Goal: Task Accomplishment & Management: Use online tool/utility

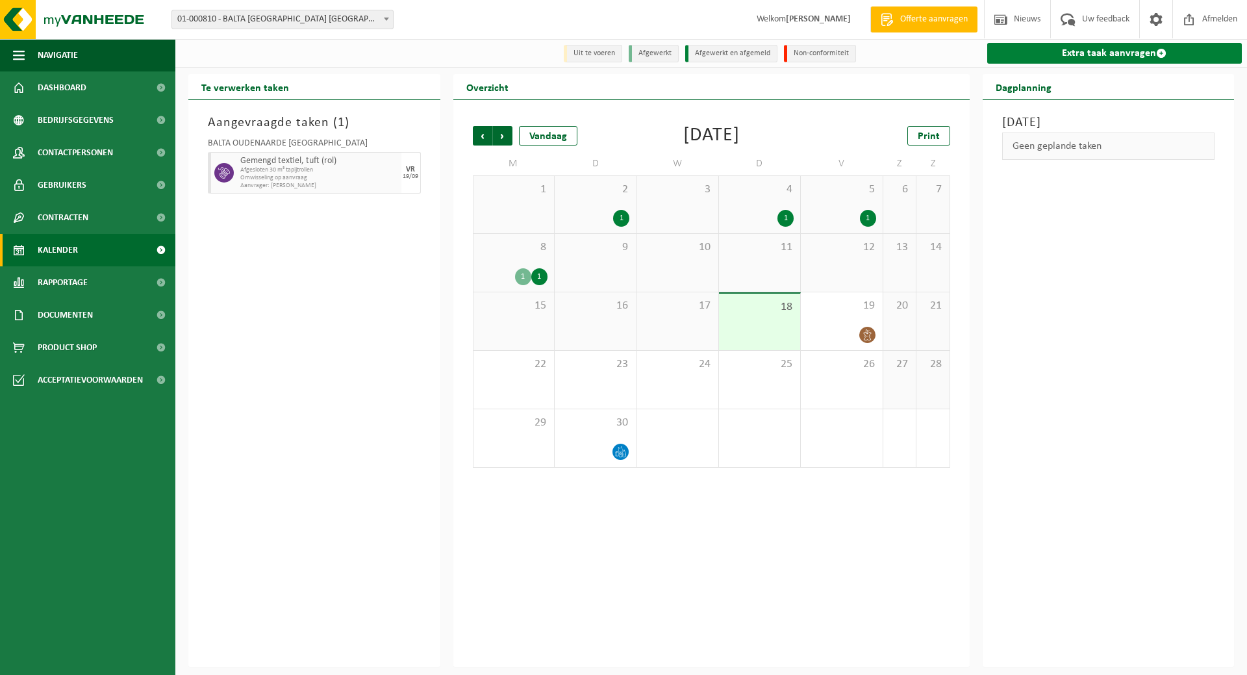
click at [1119, 49] on link "Extra taak aanvragen" at bounding box center [1115, 53] width 255 height 21
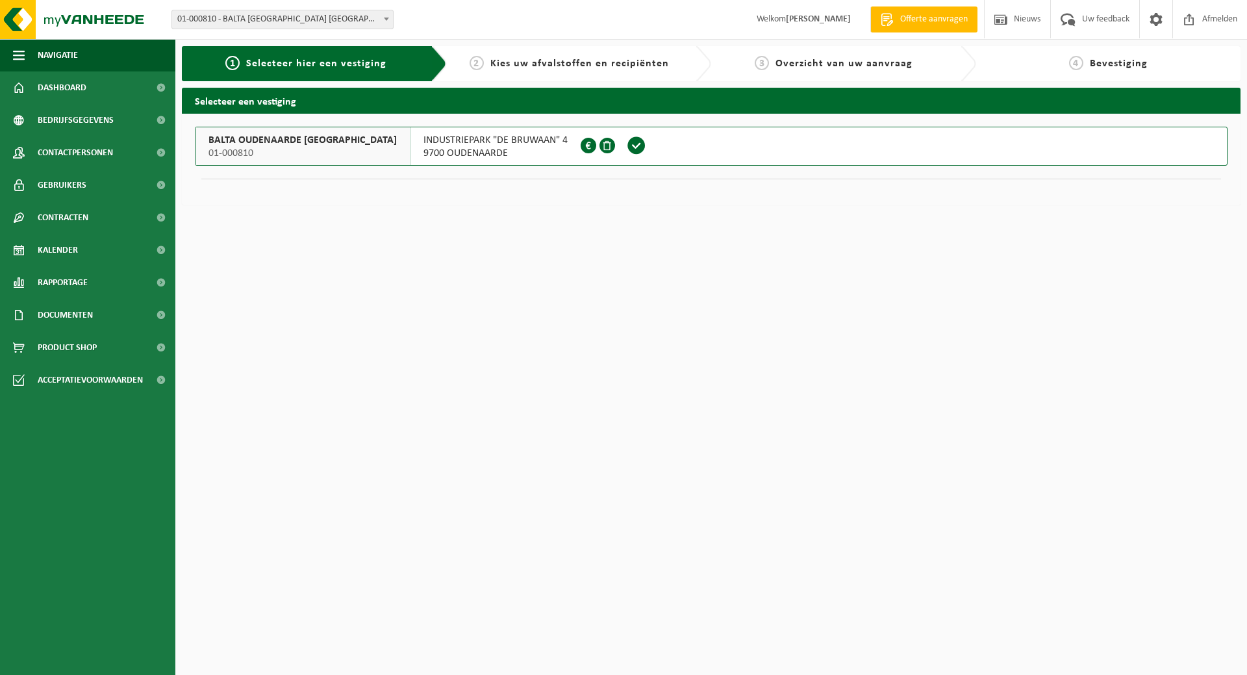
click at [321, 138] on div "BALTA OUDENAARDE NV 01-000810" at bounding box center [303, 146] width 215 height 38
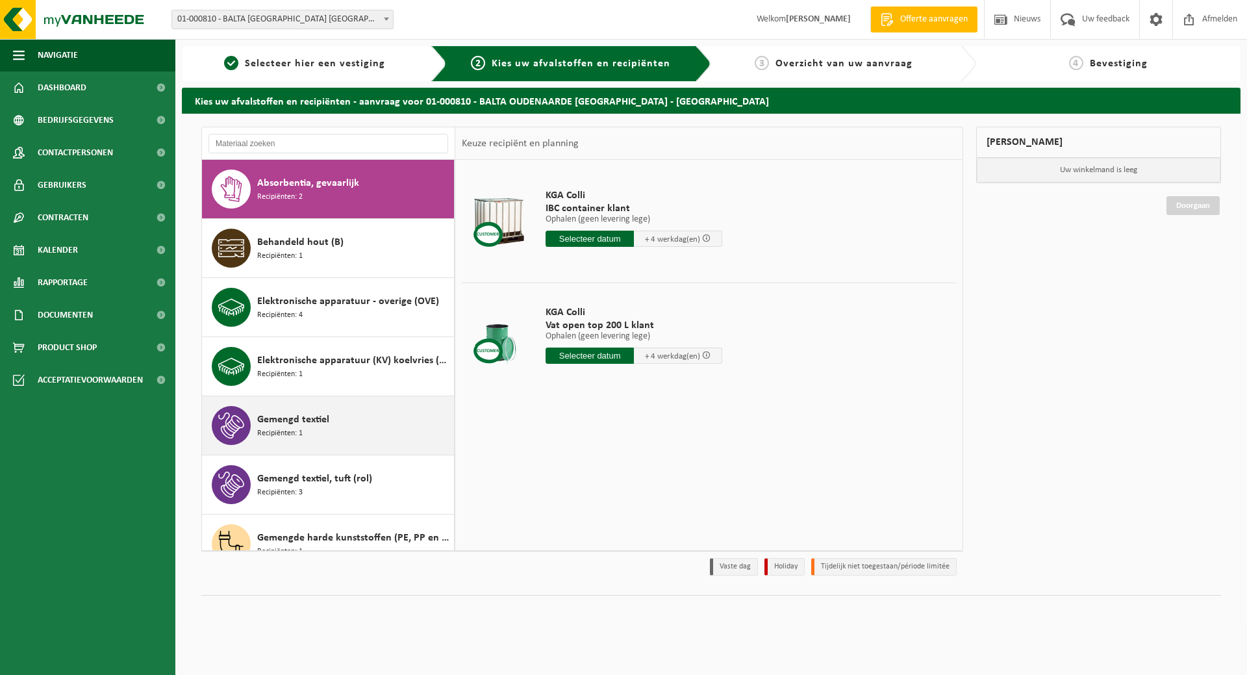
click at [296, 428] on span "Recipiënten: 1" at bounding box center [279, 434] width 45 height 12
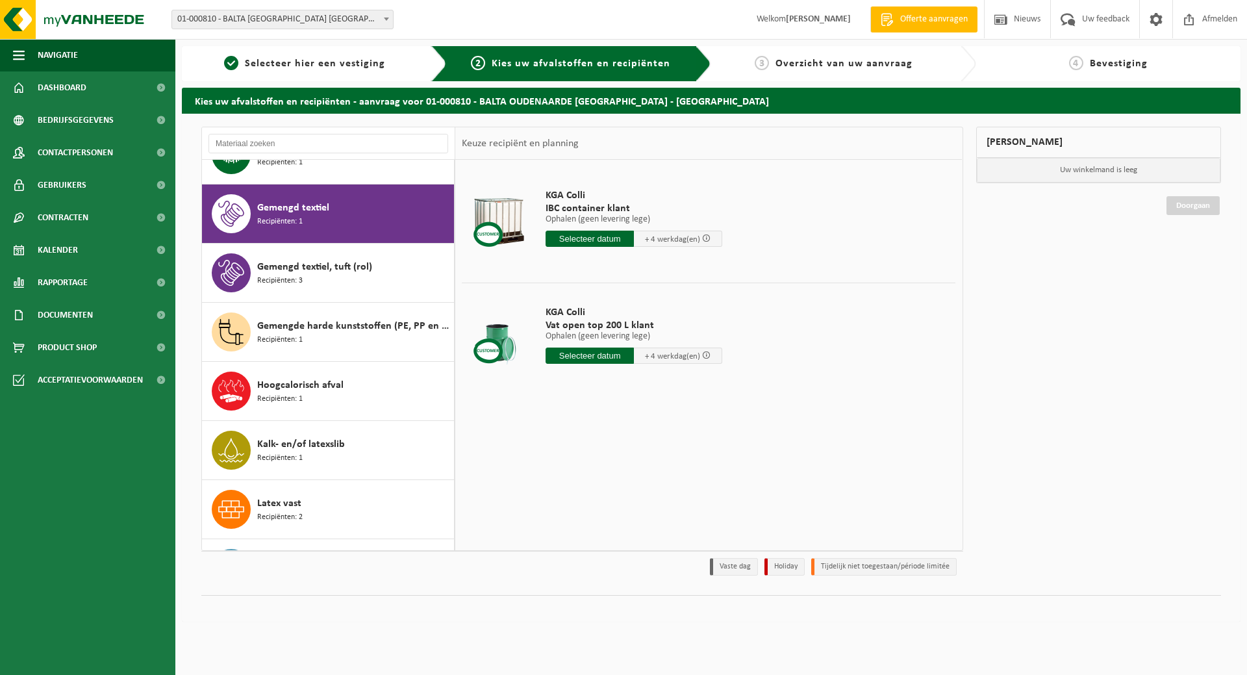
scroll to position [237, 0]
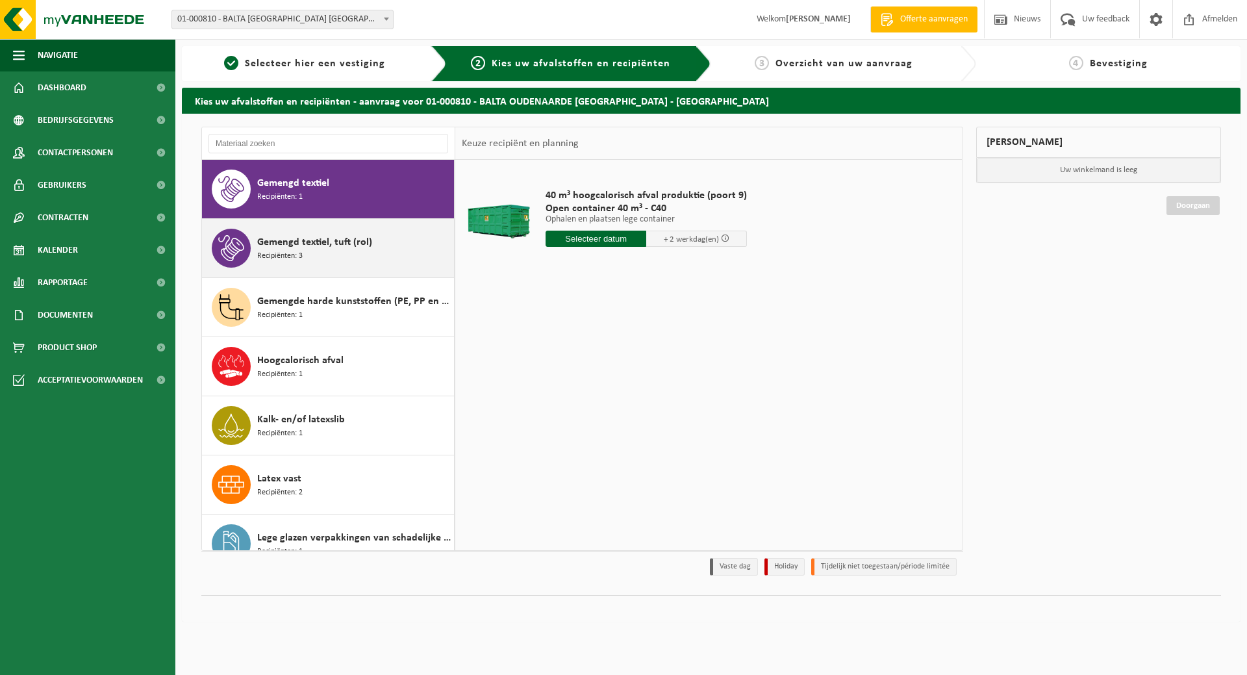
click at [331, 239] on span "Gemengd textiel, tuft (rol)" at bounding box center [314, 243] width 115 height 16
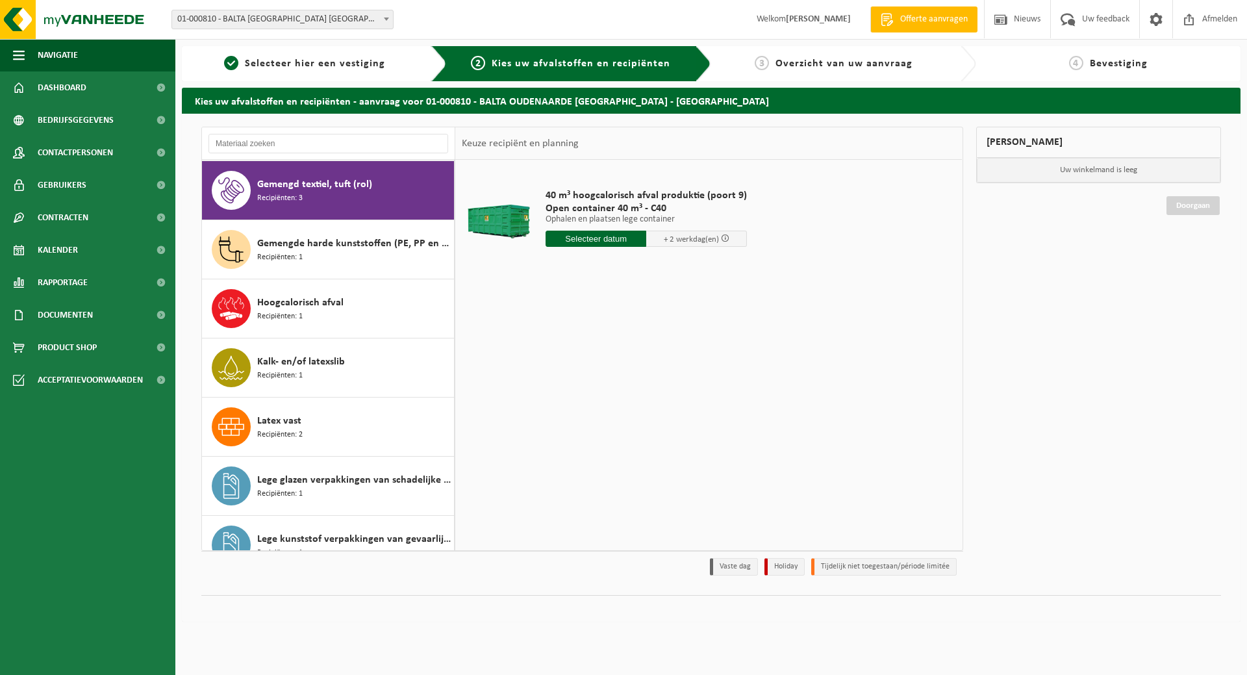
scroll to position [296, 0]
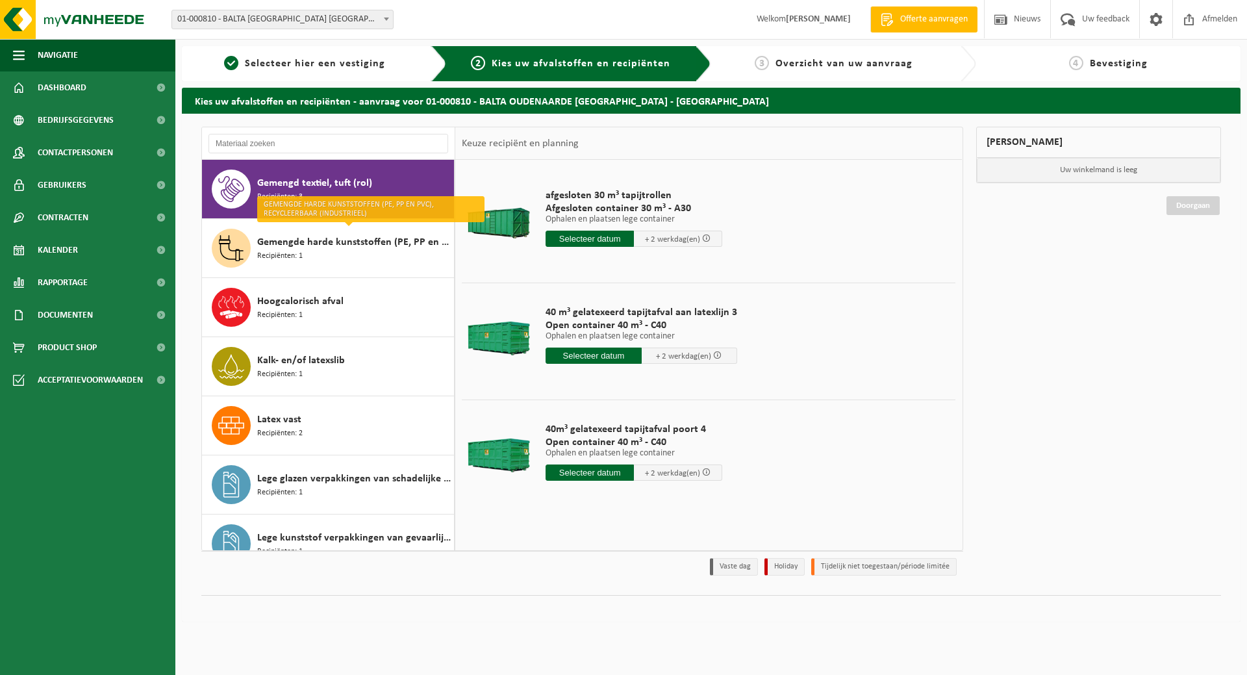
click at [592, 355] on input "text" at bounding box center [594, 356] width 96 height 16
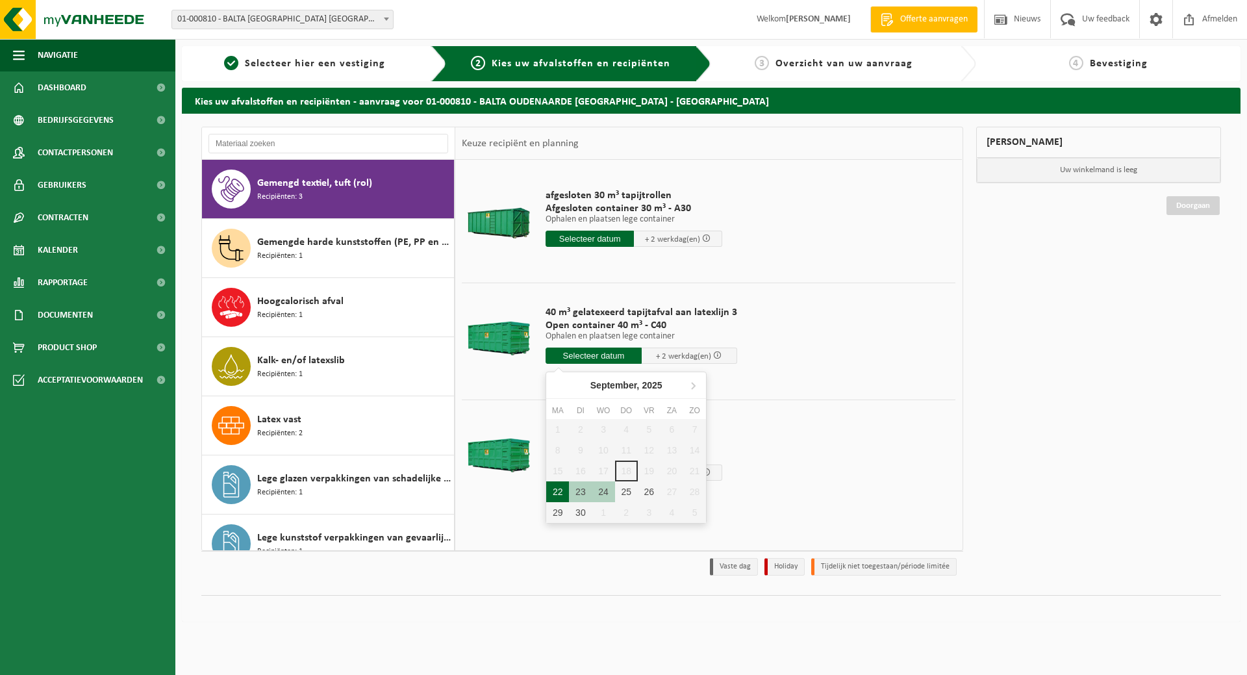
click at [559, 491] on div "22" at bounding box center [557, 491] width 23 height 21
type input "Van 2025-09-22"
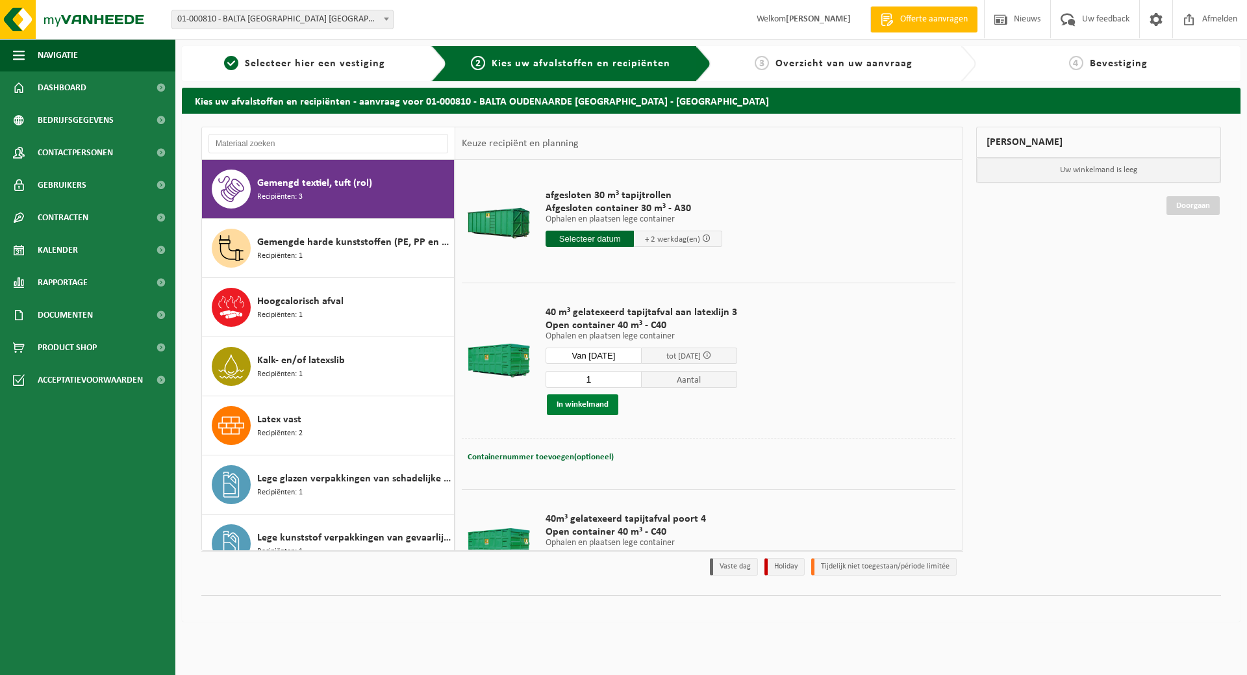
click at [583, 404] on button "In winkelmand" at bounding box center [582, 404] width 71 height 21
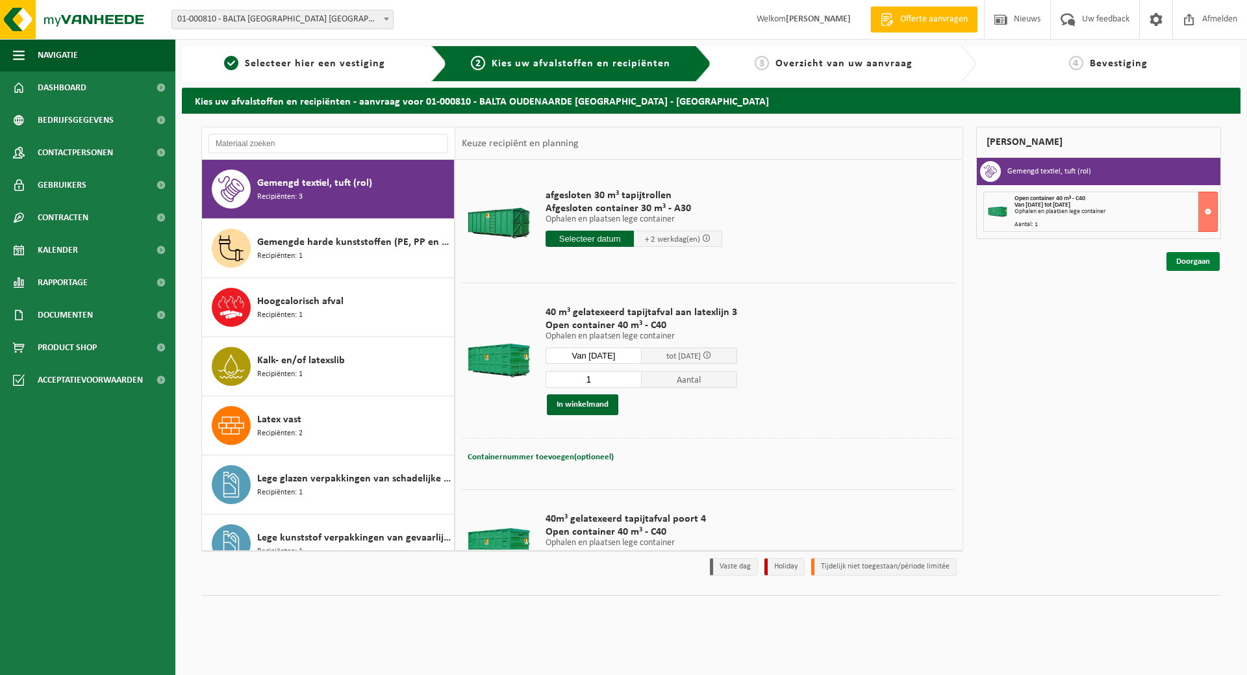
click at [1198, 257] on link "Doorgaan" at bounding box center [1193, 261] width 53 height 19
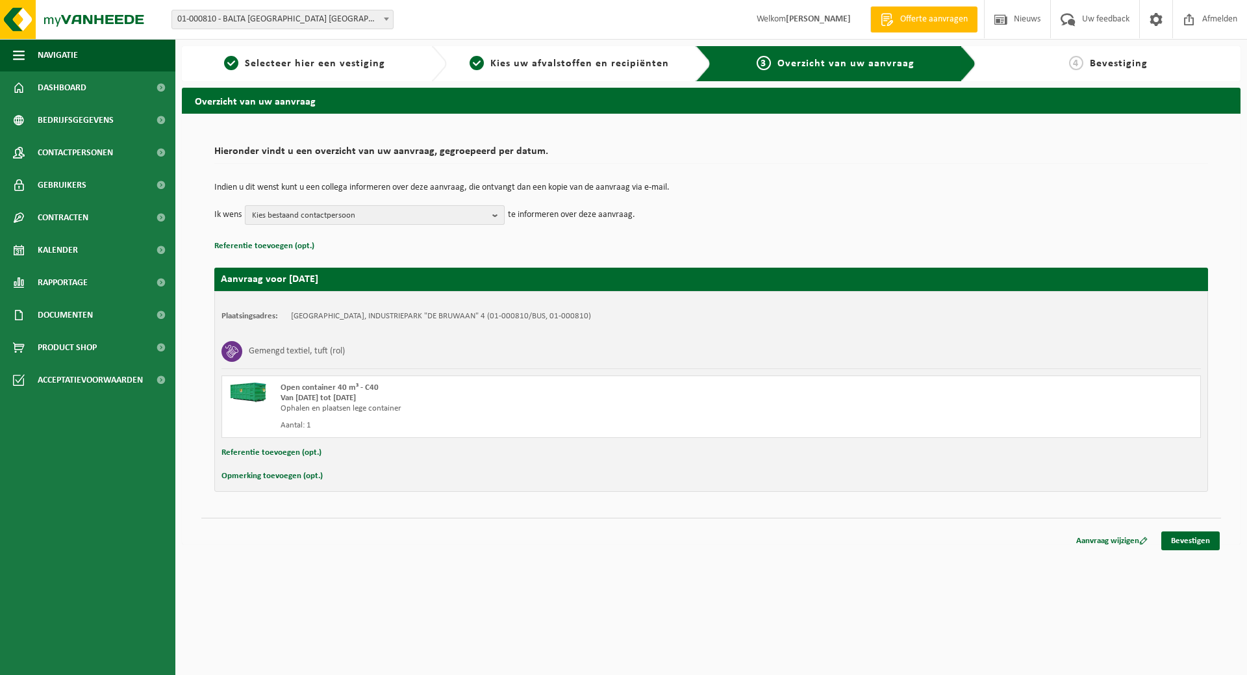
click at [495, 212] on b "button" at bounding box center [499, 215] width 12 height 18
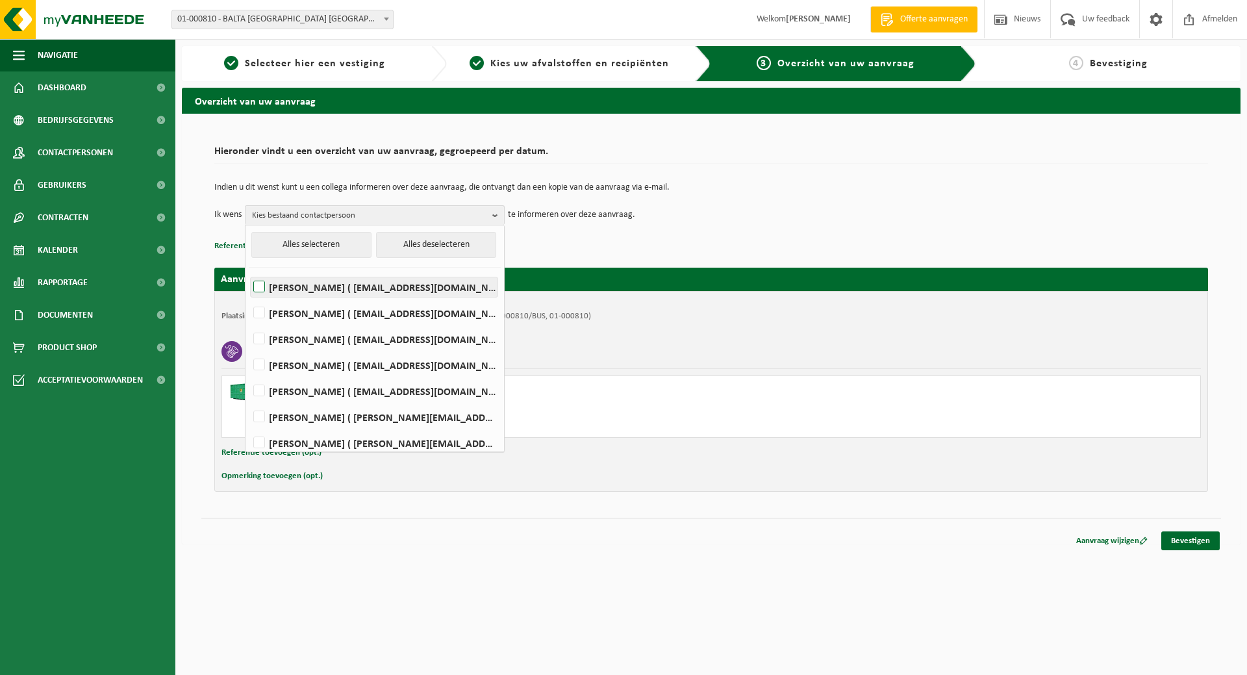
click at [425, 288] on label "Dary Cnockaert ( dary.cnockaert@baltagroup.com )" at bounding box center [374, 286] width 247 height 19
click at [249, 271] on input "Dary Cnockaert ( dary.cnockaert@baltagroup.com )" at bounding box center [248, 270] width 1 height 1
checkbox input "true"
click at [401, 340] on label "MARGA DUJARDIN ( marga.dujardin@baltagroup.com )" at bounding box center [374, 338] width 247 height 19
click at [249, 323] on input "MARGA DUJARDIN ( marga.dujardin@baltagroup.com )" at bounding box center [248, 322] width 1 height 1
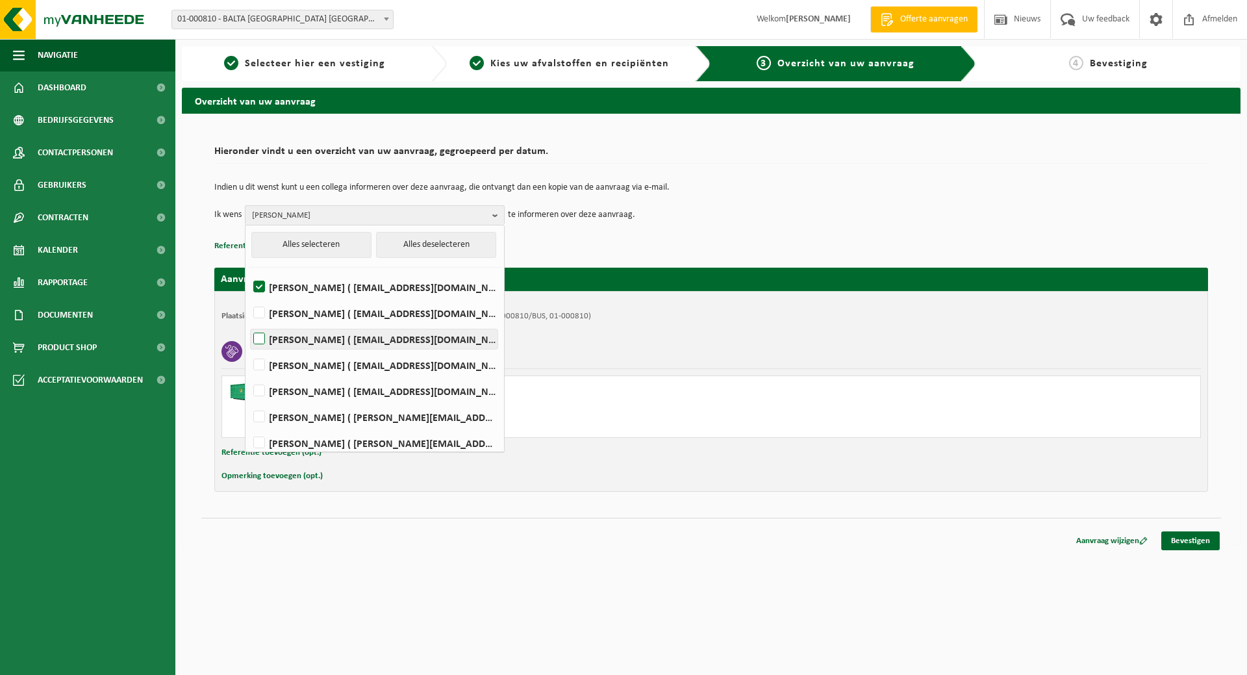
checkbox input "true"
click at [393, 357] on label "Jasmien Pieters ( jasmien.pieters@baltagroup.com )" at bounding box center [374, 364] width 247 height 19
click at [249, 349] on input "Jasmien Pieters ( jasmien.pieters@baltagroup.com )" at bounding box center [248, 348] width 1 height 1
checkbox input "true"
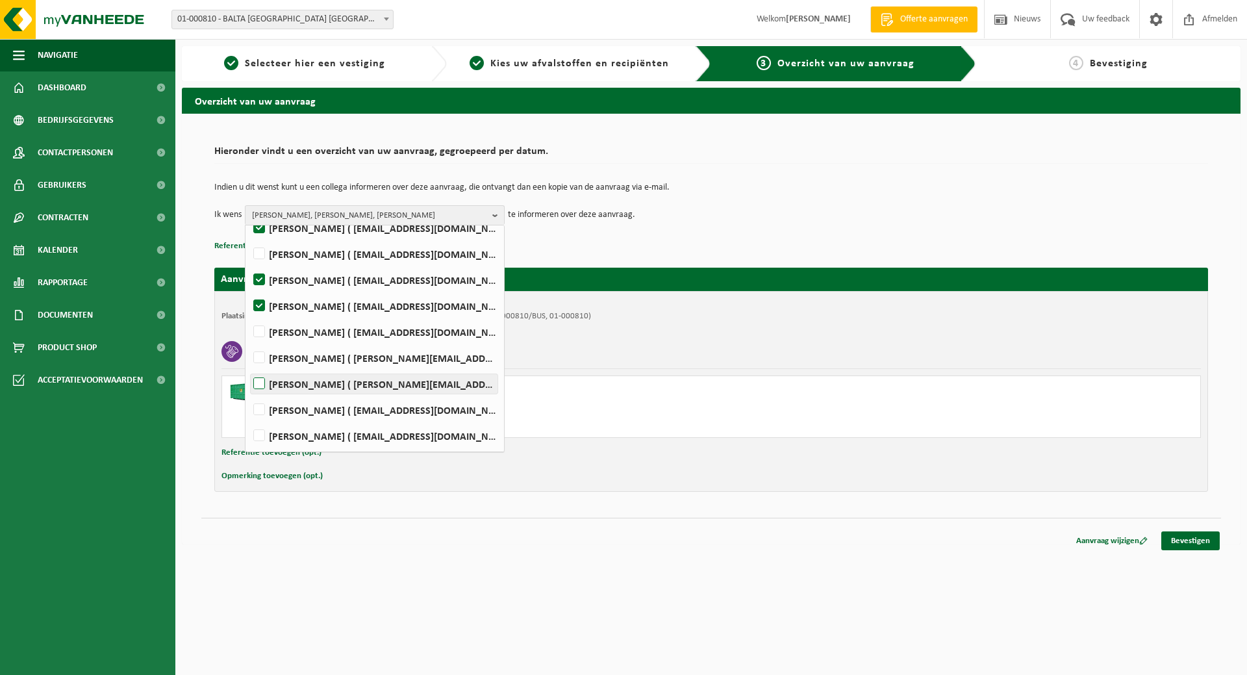
click at [399, 375] on label "Jonas Vandefonteyne ( jonas.vandefonteyne@captiqs.com )" at bounding box center [374, 383] width 247 height 19
click at [249, 368] on input "Jonas Vandefonteyne ( jonas.vandefonteyne@captiqs.com )" at bounding box center [248, 367] width 1 height 1
checkbox input "true"
click at [383, 441] on label "Koen Windels ( koen.windels@baltagroup.com )" at bounding box center [374, 435] width 247 height 19
click at [249, 420] on input "Koen Windels ( koen.windels@baltagroup.com )" at bounding box center [248, 419] width 1 height 1
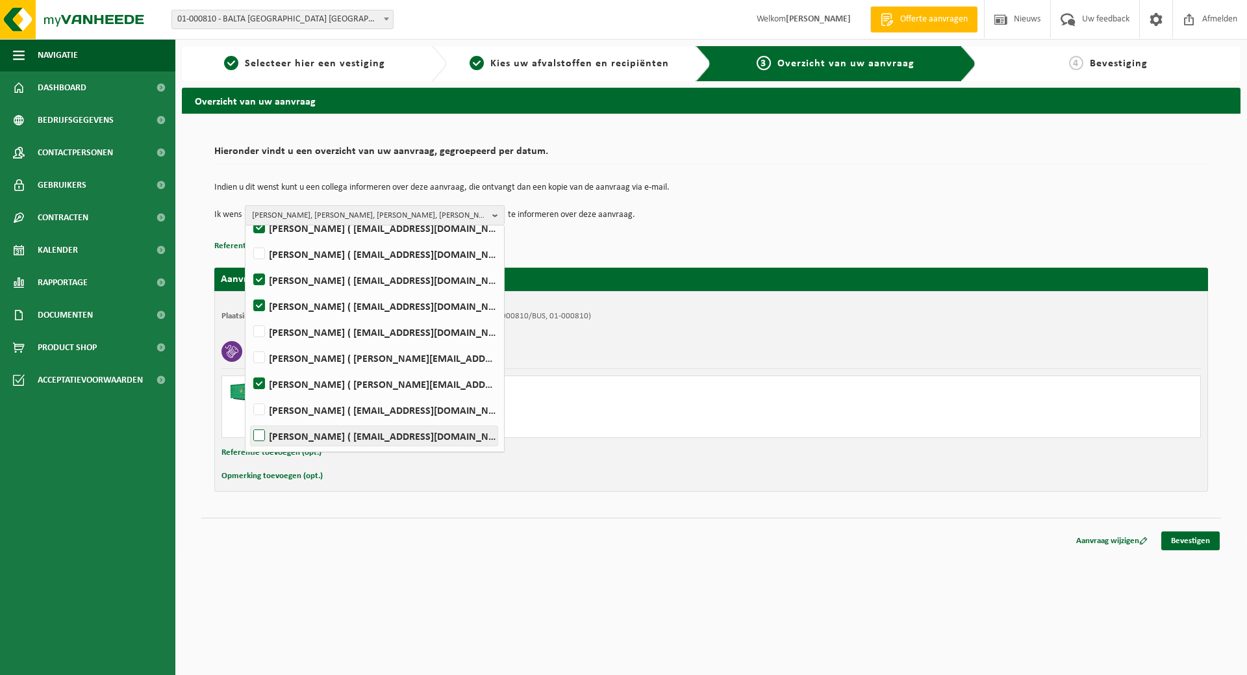
checkbox input "true"
click at [680, 397] on div "Van 2025-09-22 tot 2025-09-24" at bounding box center [522, 398] width 483 height 10
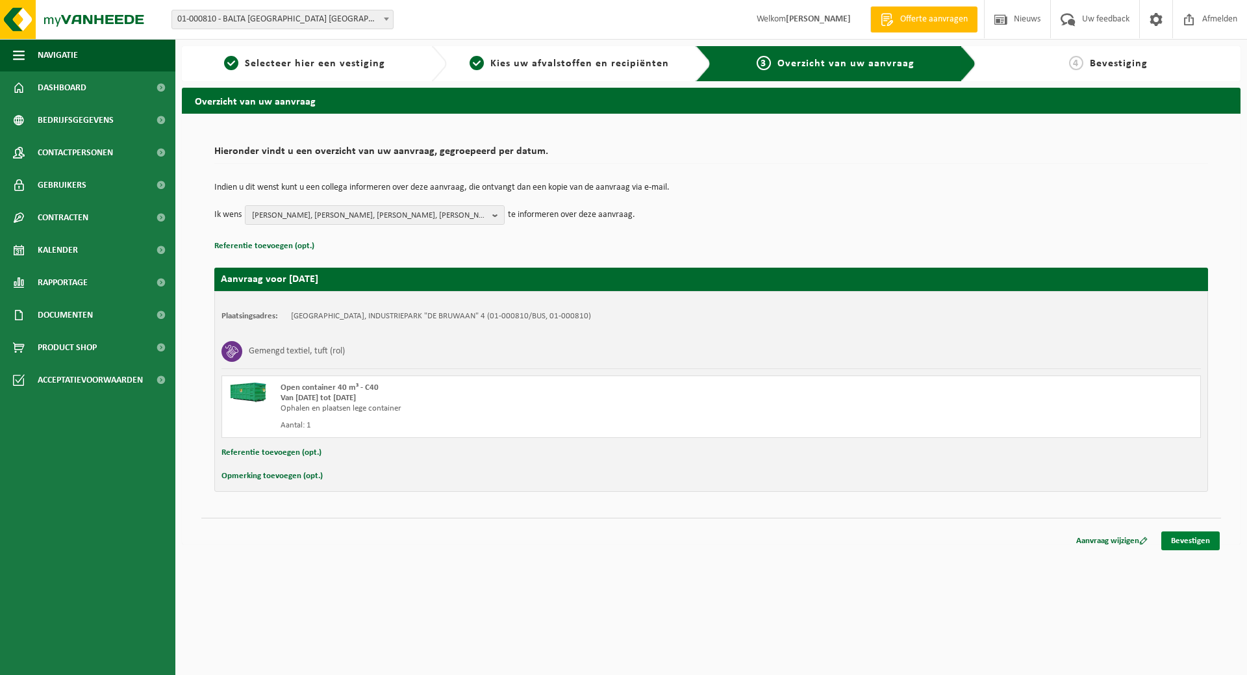
click at [1198, 541] on link "Bevestigen" at bounding box center [1191, 540] width 58 height 19
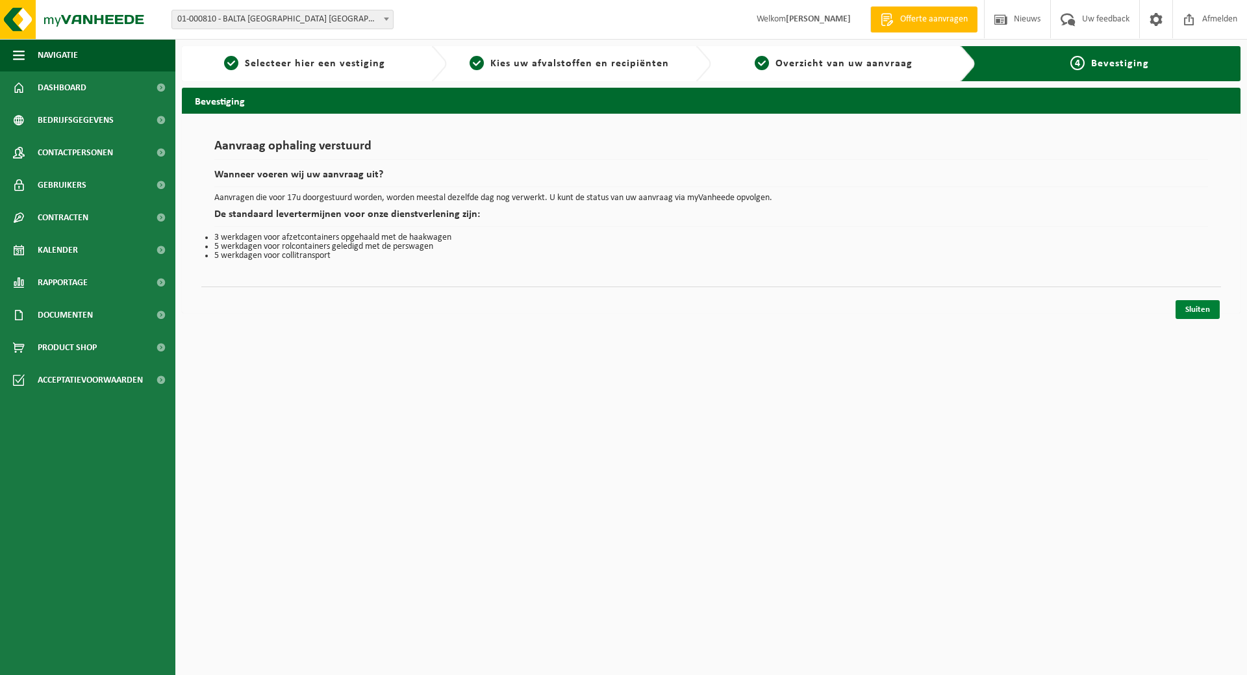
click at [1186, 309] on link "Sluiten" at bounding box center [1198, 309] width 44 height 19
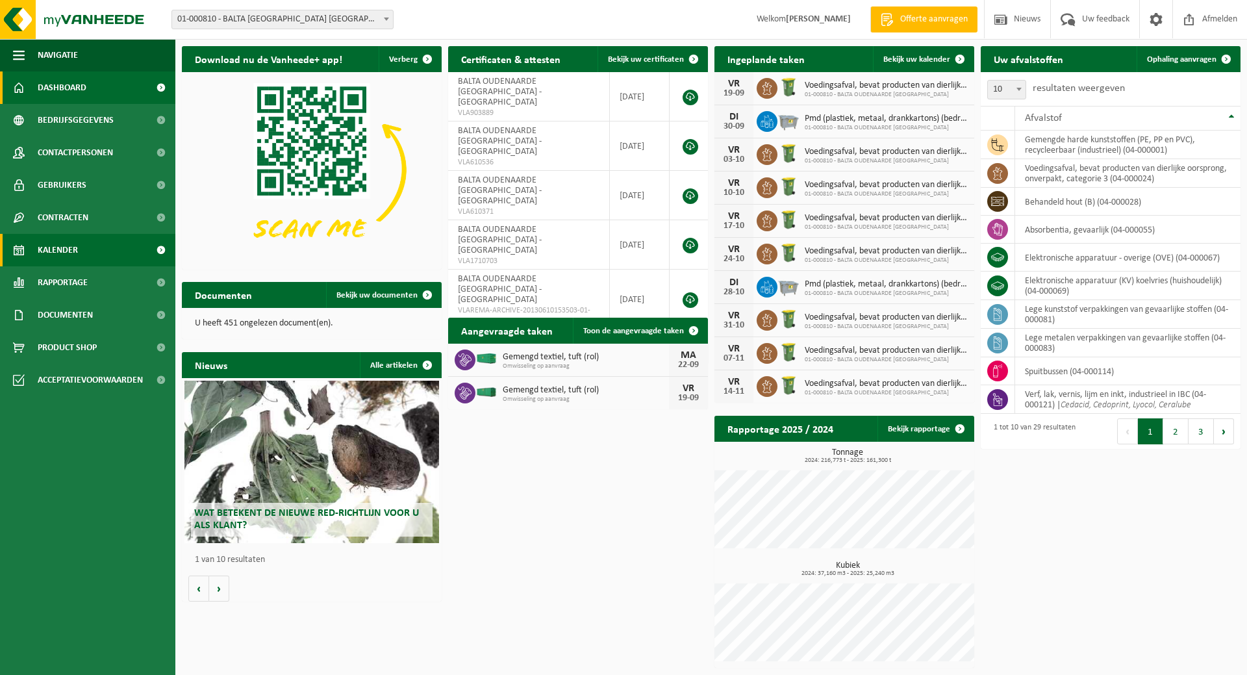
click at [68, 246] on span "Kalender" at bounding box center [58, 250] width 40 height 32
